Goal: Find specific page/section: Find specific page/section

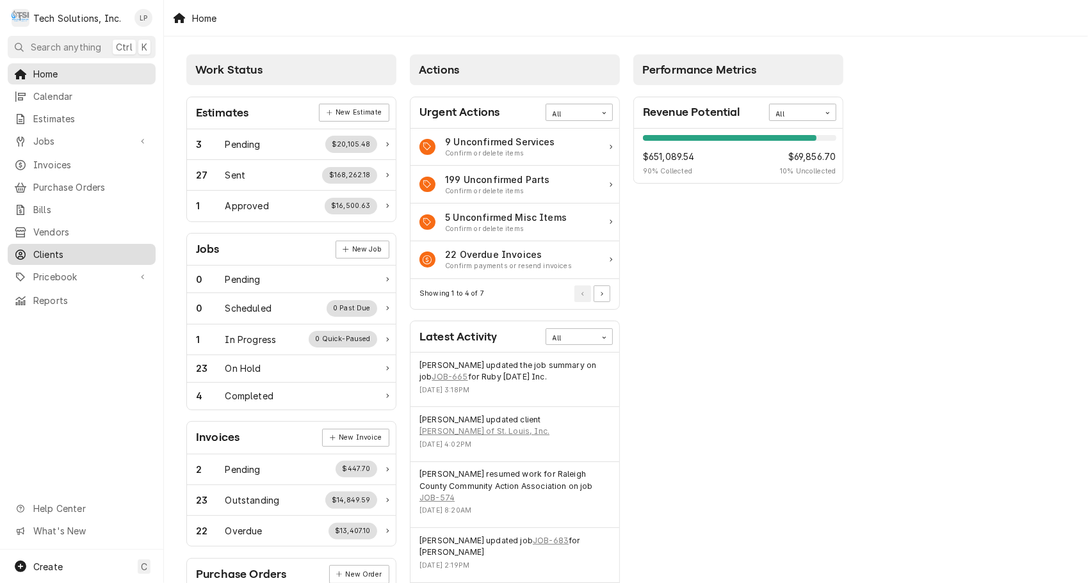
click at [44, 249] on span "Clients" at bounding box center [91, 254] width 116 height 13
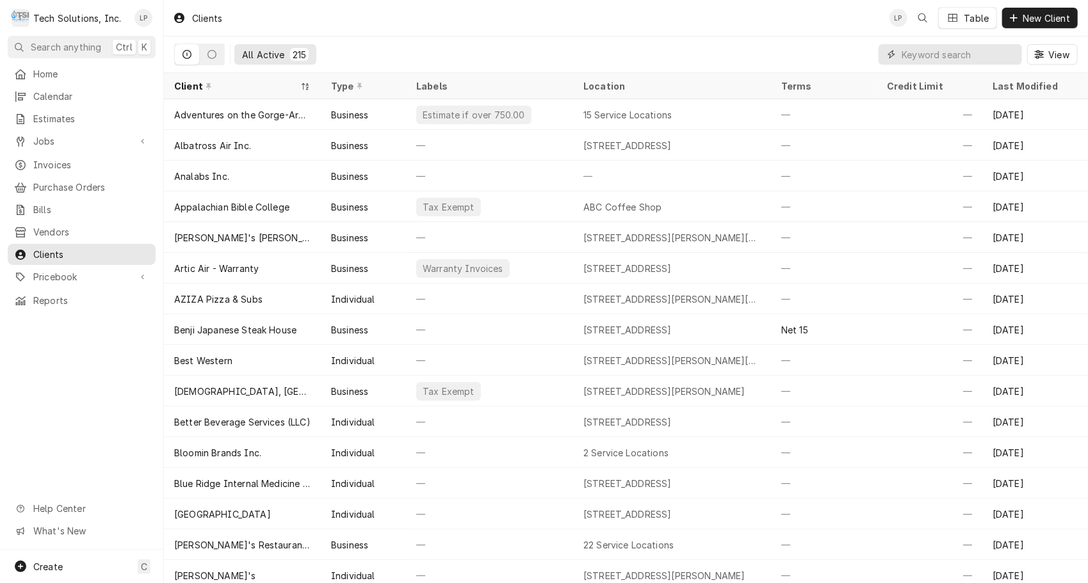
click at [927, 53] on input "Dynamic Content Wrapper" at bounding box center [959, 54] width 114 height 20
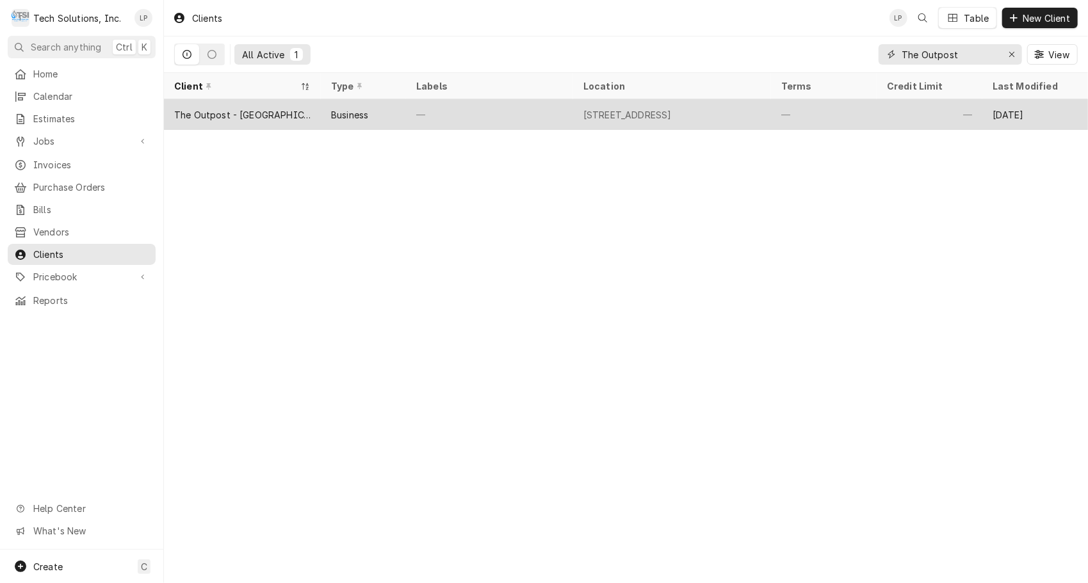
type input "The Outpost"
click at [669, 111] on div "843 Fayette Station Rd, Fayetteville, WV 25840" at bounding box center [627, 114] width 88 height 13
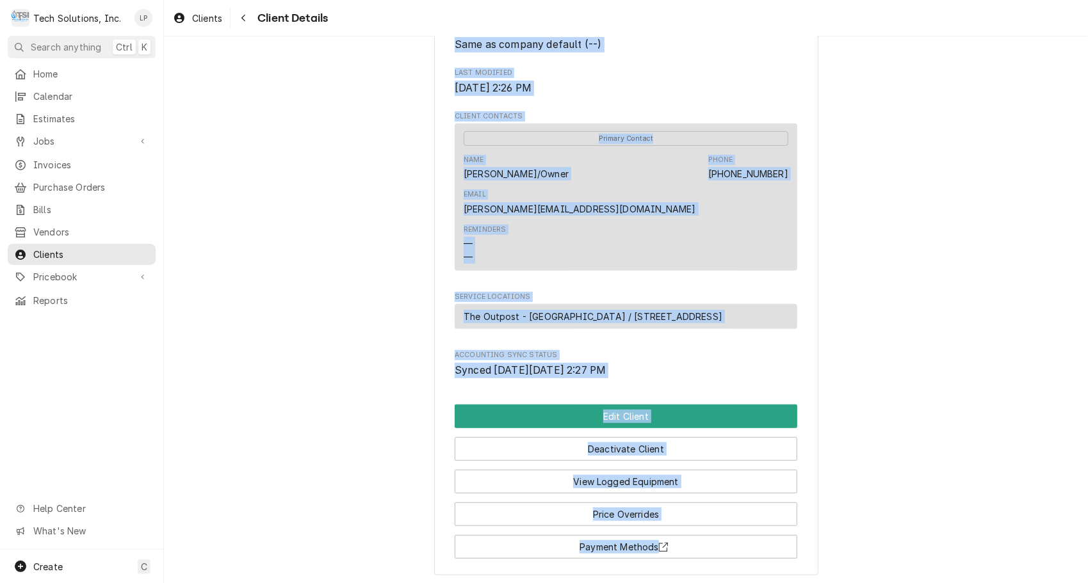
scroll to position [475, 0]
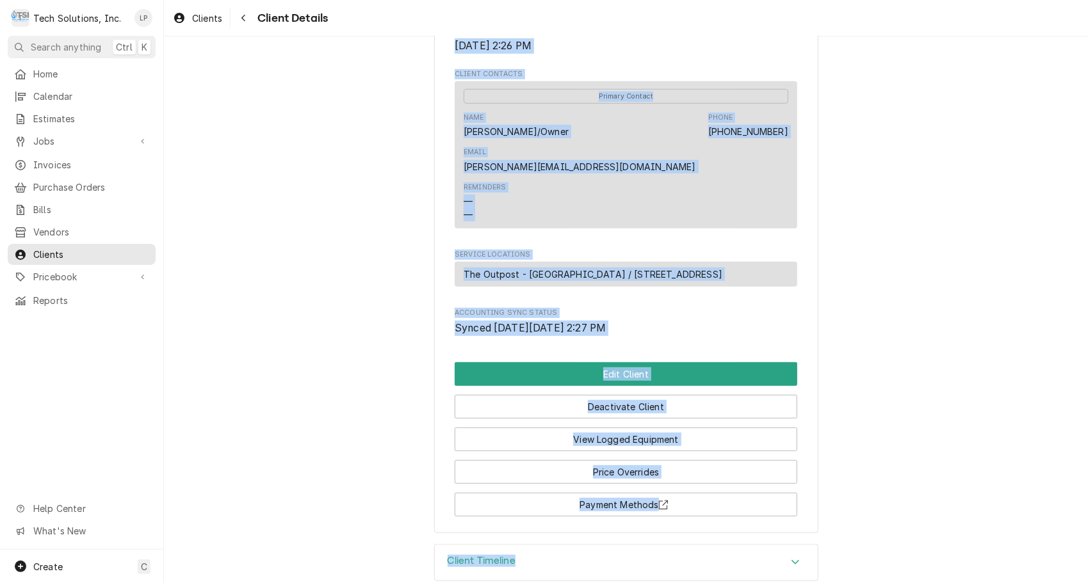
drag, startPoint x: 450, startPoint y: 73, endPoint x: 783, endPoint y: 269, distance: 385.9
click at [783, 269] on div "The Outpost - New River Gorge Client Type Business Industry Type Commercial Bil…" at bounding box center [626, 53] width 384 height 961
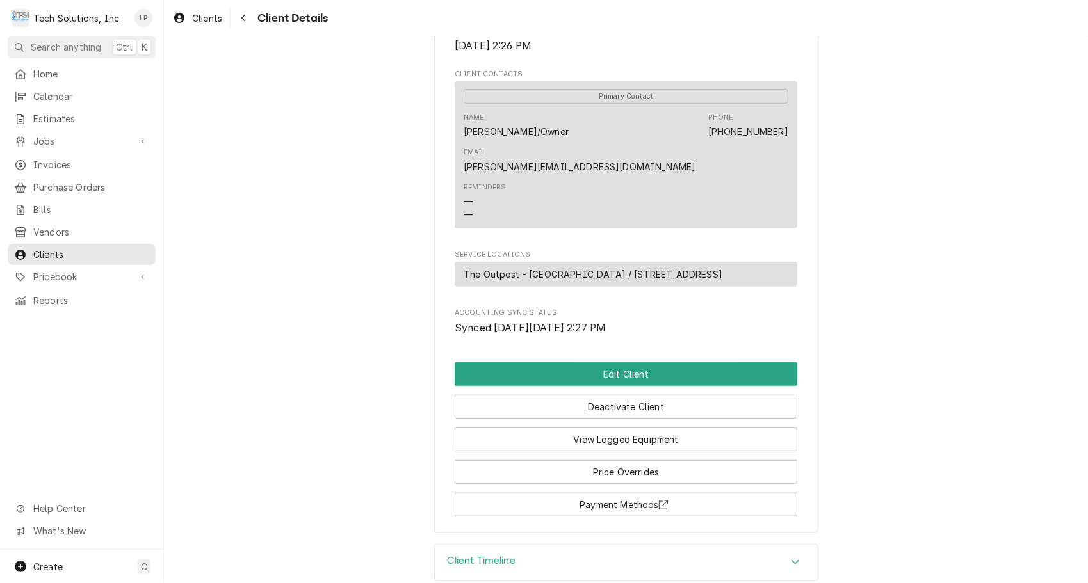
click at [958, 392] on div "The Outpost - New River Gorge Client Type Business Industry Type Commercial Bil…" at bounding box center [626, 52] width 924 height 983
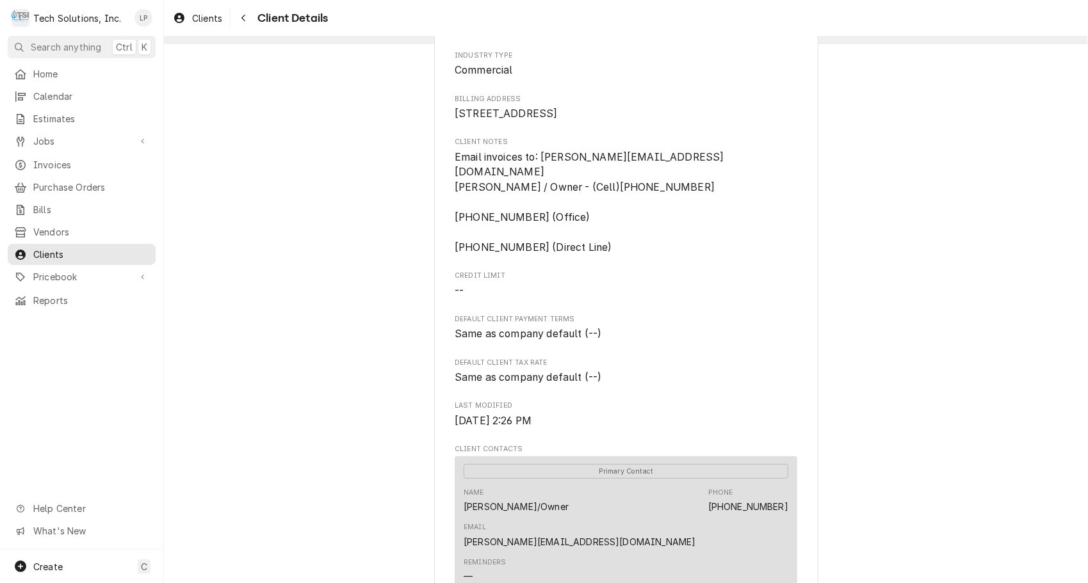
scroll to position [0, 0]
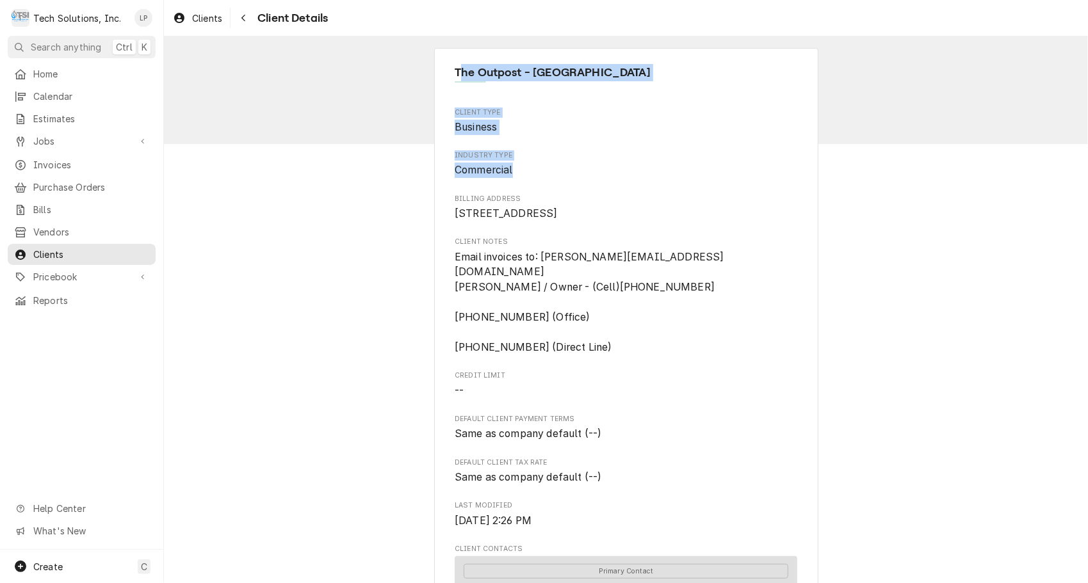
drag, startPoint x: 453, startPoint y: 70, endPoint x: 623, endPoint y: 178, distance: 200.4
click at [623, 178] on div "The Outpost - New River Gorge Client Type Business Industry Type Commercial Bil…" at bounding box center [626, 528] width 384 height 961
drag, startPoint x: 623, startPoint y: 178, endPoint x: 667, endPoint y: 182, distance: 44.4
click at [667, 182] on div "Client Type Business Industry Type Commercial Billing Address 843 Fayette Stati…" at bounding box center [626, 460] width 343 height 704
click at [434, 93] on div "The Outpost - New River Gorge Client Type Business Industry Type Commercial Bil…" at bounding box center [626, 528] width 384 height 961
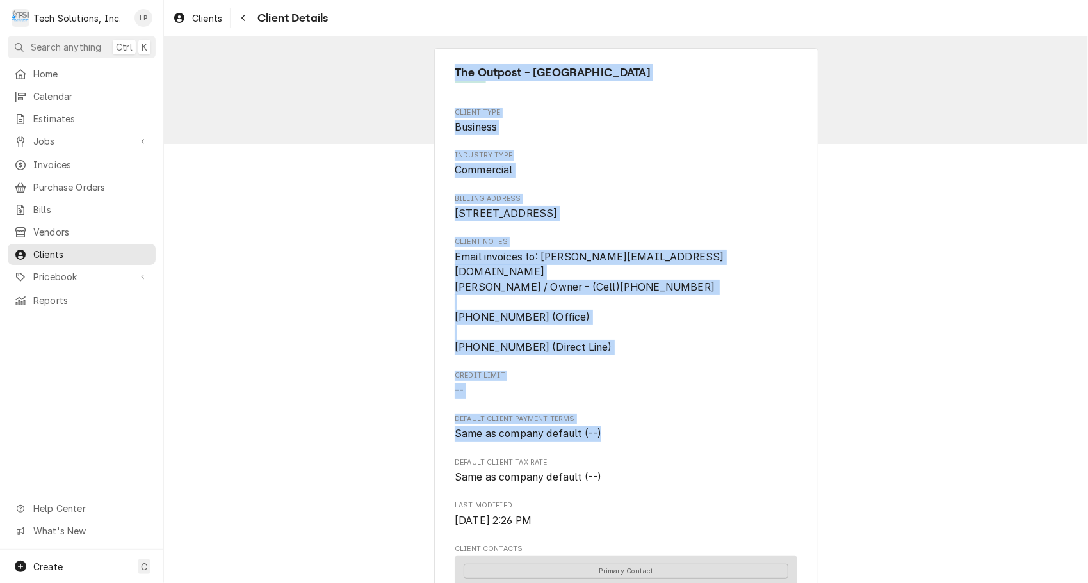
drag, startPoint x: 447, startPoint y: 65, endPoint x: 942, endPoint y: 441, distance: 621.3
click at [942, 441] on div "The Outpost - New River Gorge Client Type Business Industry Type Commercial Bil…" at bounding box center [626, 528] width 924 height 983
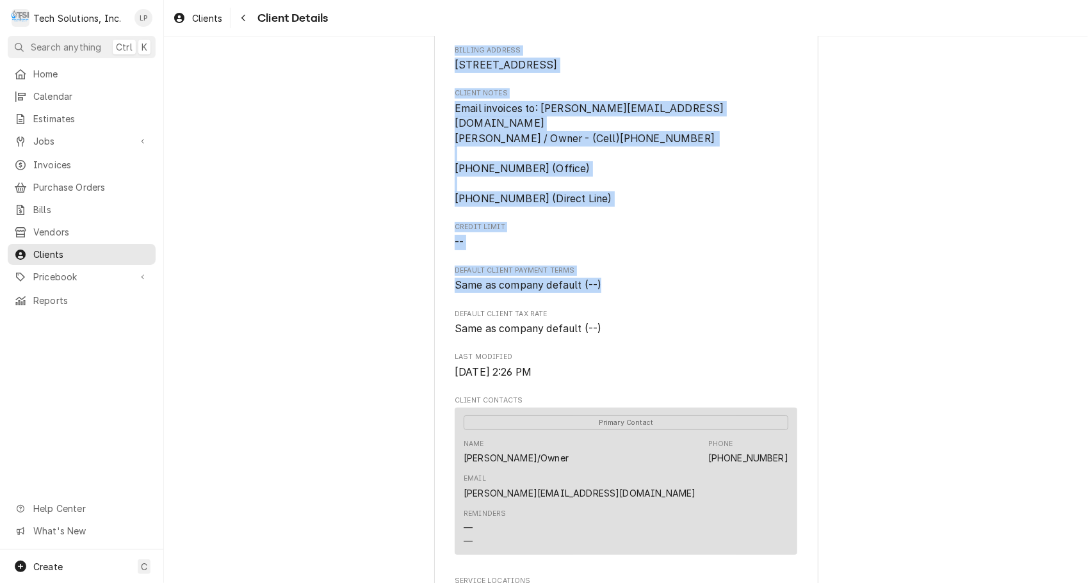
scroll to position [139, 0]
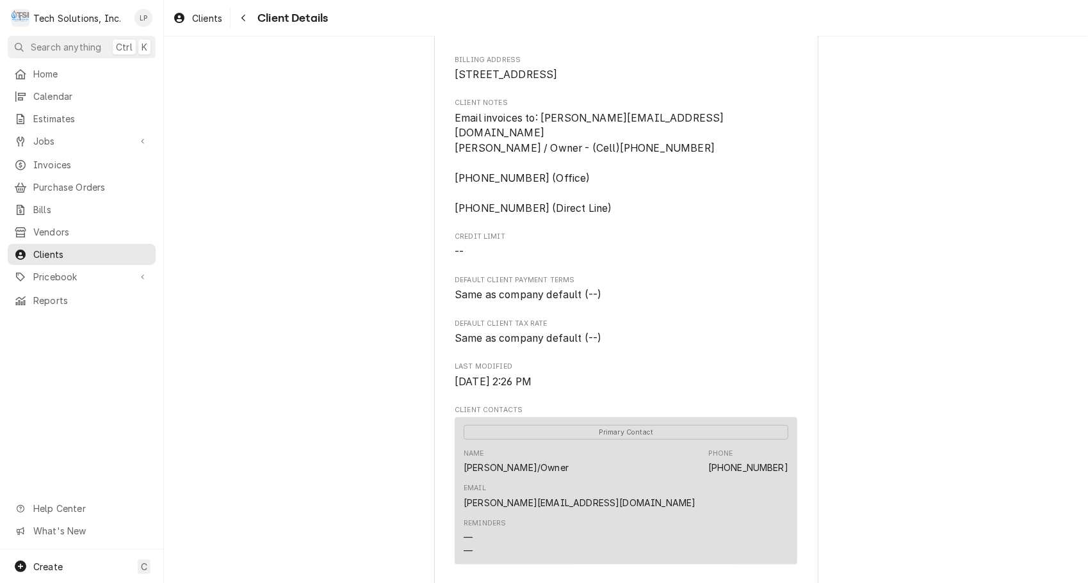
click at [793, 351] on div "The Outpost - New River Gorge Client Type Business Industry Type Commercial Bil…" at bounding box center [626, 389] width 384 height 961
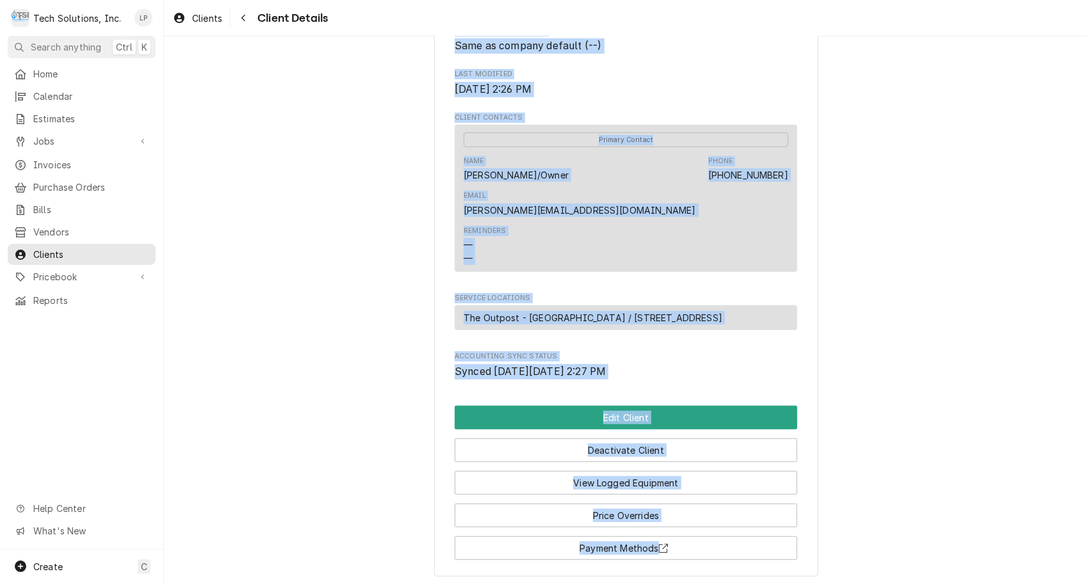
scroll to position [475, 0]
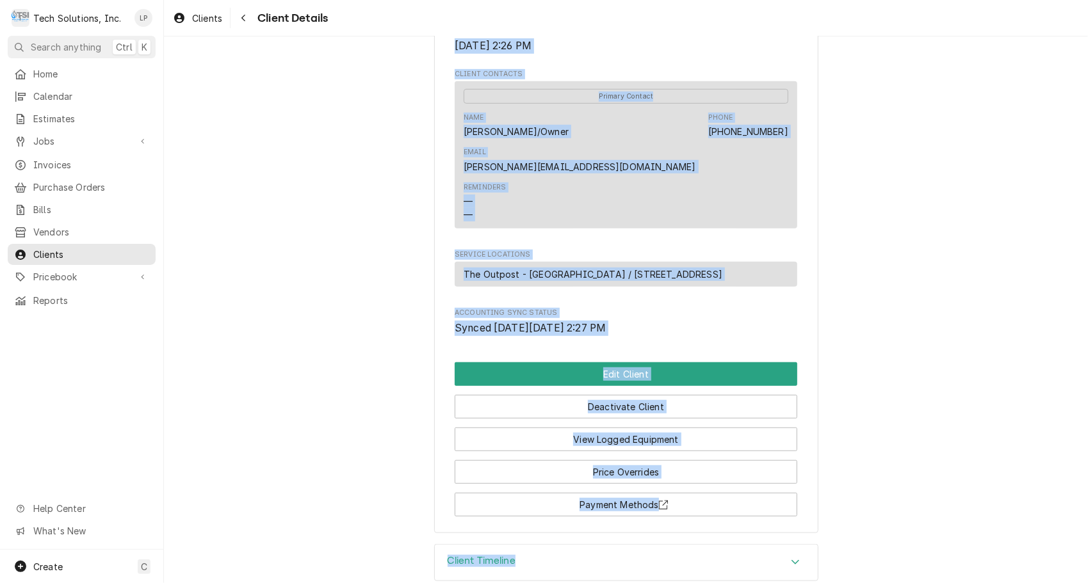
drag, startPoint x: 444, startPoint y: 68, endPoint x: 980, endPoint y: 274, distance: 574.4
click at [980, 274] on div "The Outpost - New River Gorge Client Type Business Industry Type Commercial Bil…" at bounding box center [626, 52] width 924 height 983
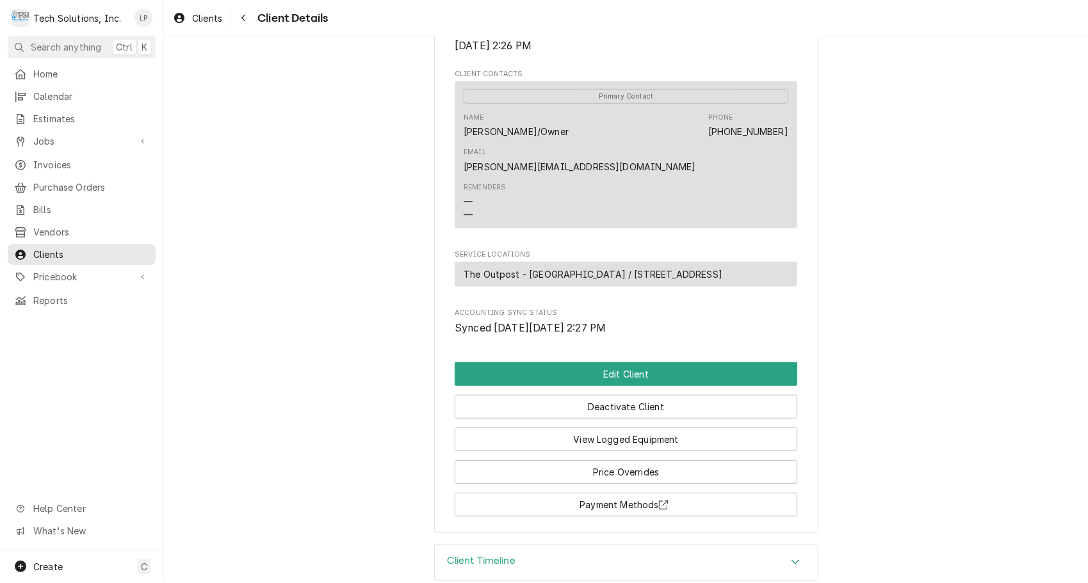
click at [903, 309] on div "The Outpost - New River Gorge Client Type Business Industry Type Commercial Bil…" at bounding box center [626, 52] width 924 height 983
